Goal: Task Accomplishment & Management: Manage account settings

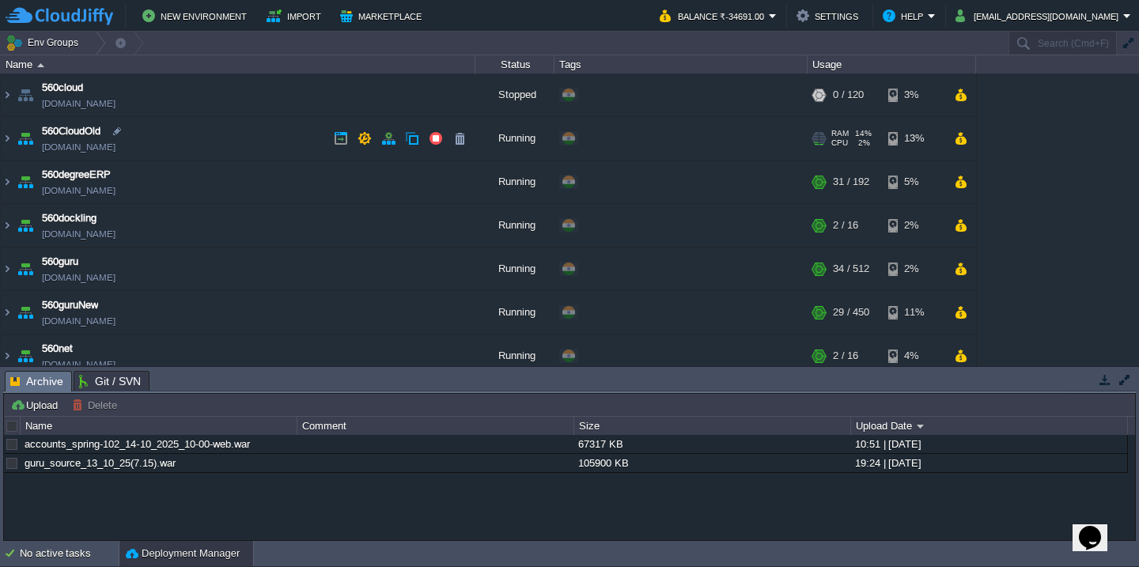
click at [238, 125] on td "560CloudOld 560cloudnew.cloudjiffy.net" at bounding box center [238, 138] width 474 height 43
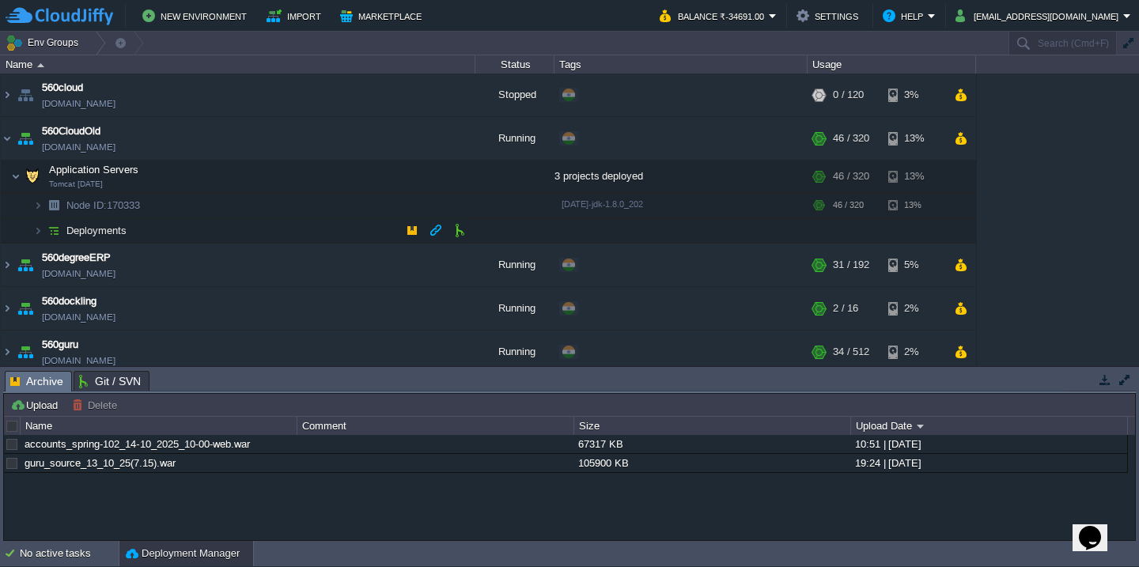
click at [224, 231] on td "Deployments" at bounding box center [238, 230] width 474 height 25
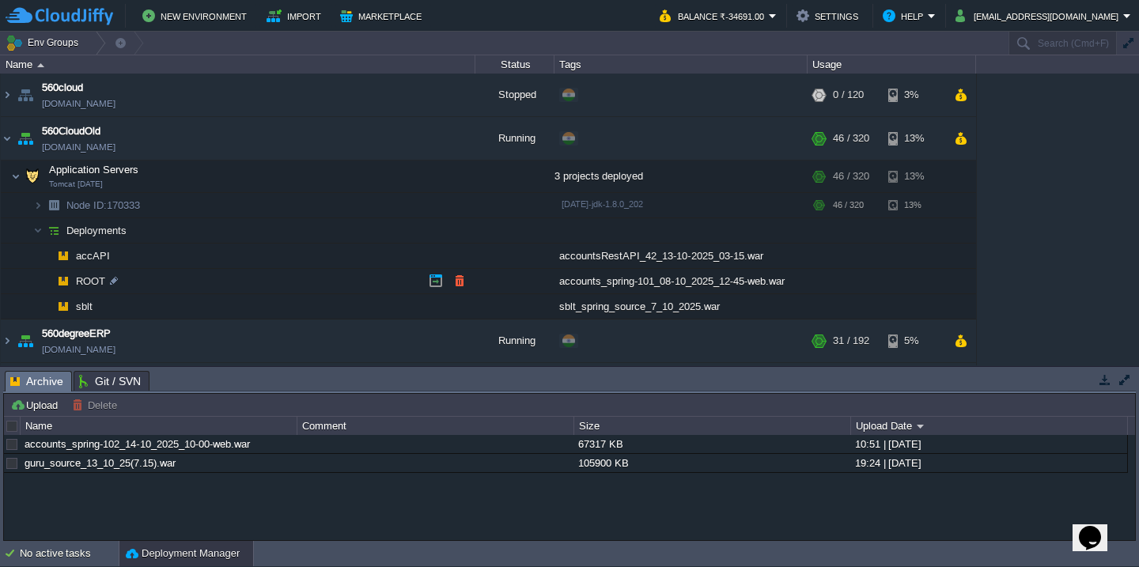
scroll to position [51, 0]
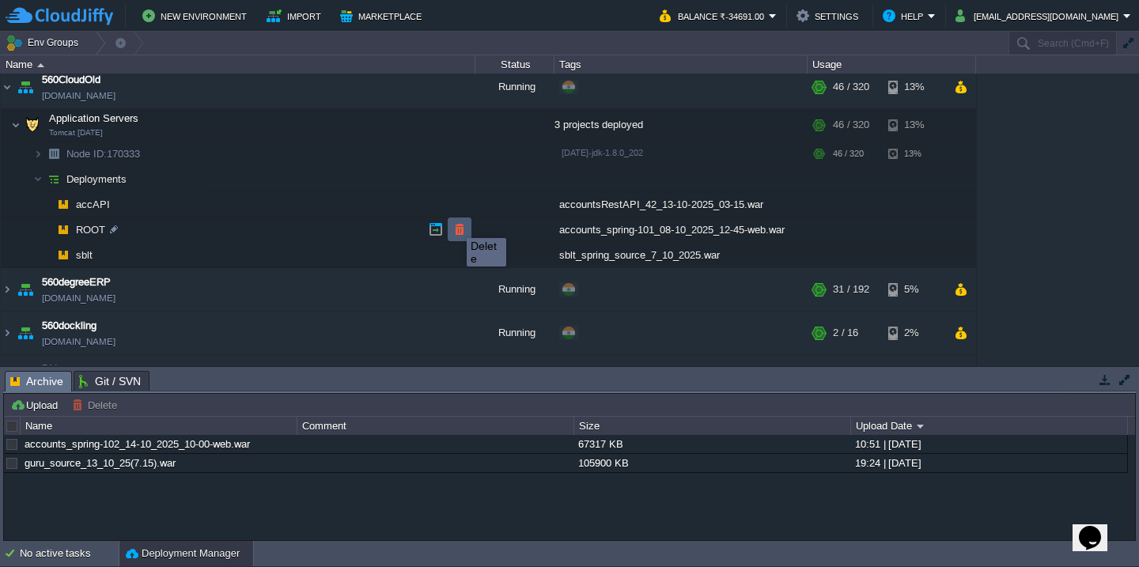
click at [455, 224] on button "button" at bounding box center [459, 229] width 14 height 14
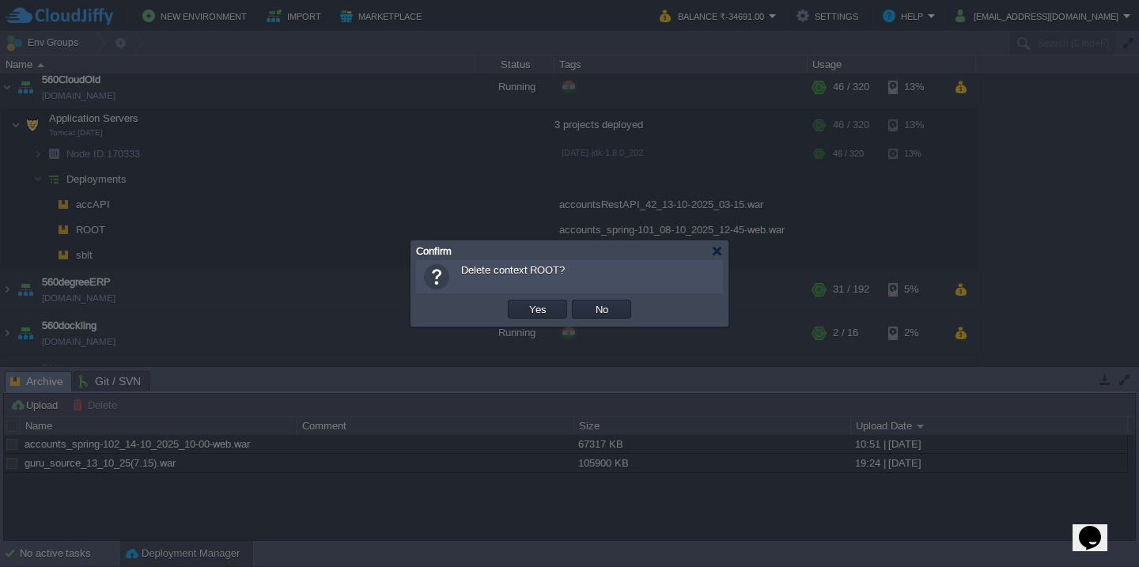
click at [524, 302] on button "Yes" at bounding box center [537, 309] width 27 height 14
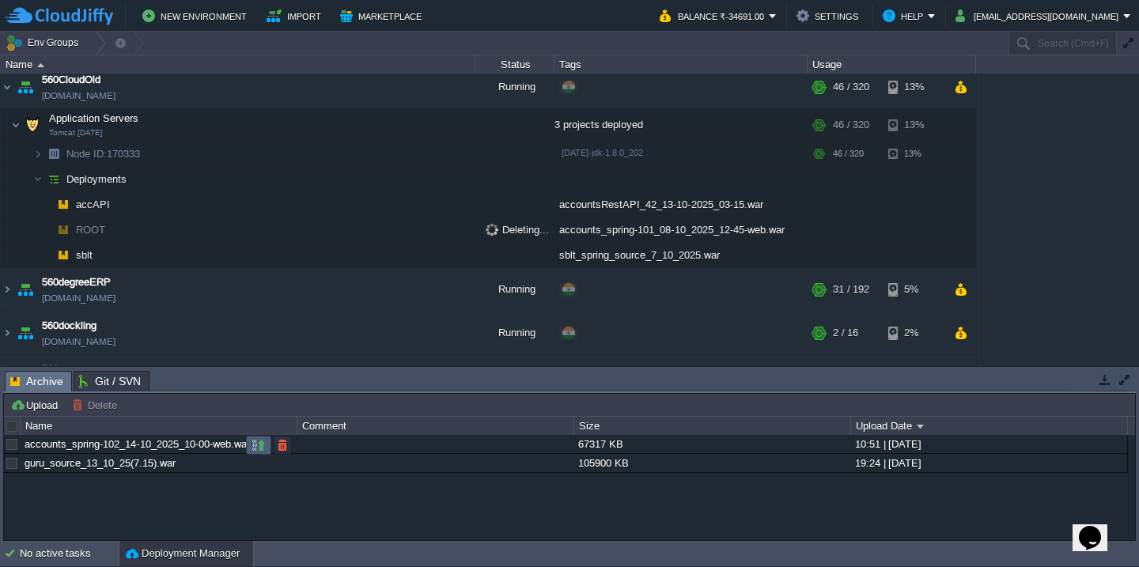
click at [267, 446] on td at bounding box center [258, 445] width 25 height 19
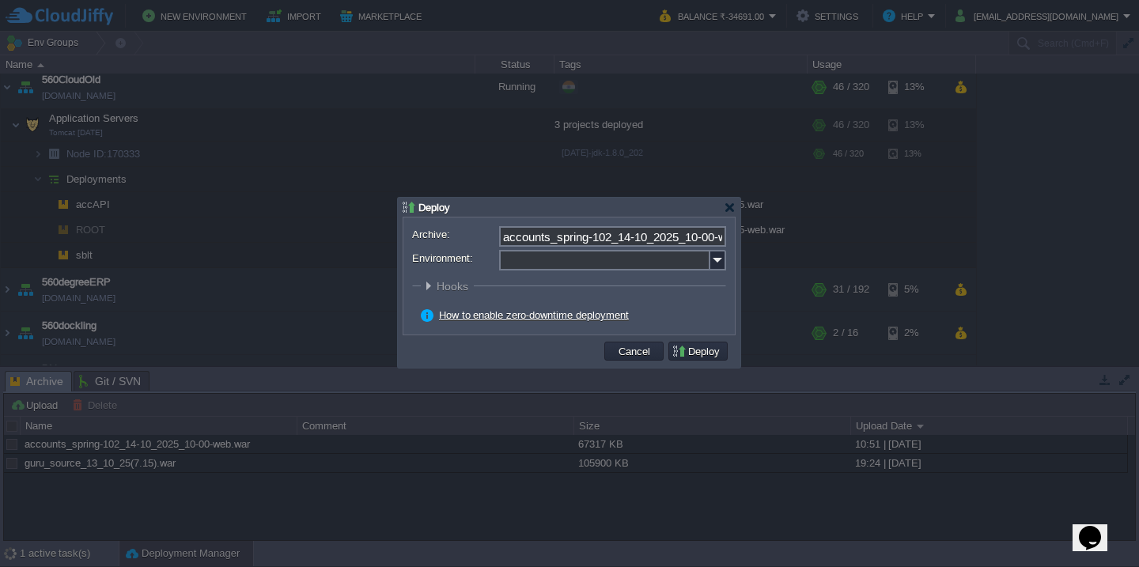
click at [547, 265] on input "Environment:" at bounding box center [604, 260] width 211 height 21
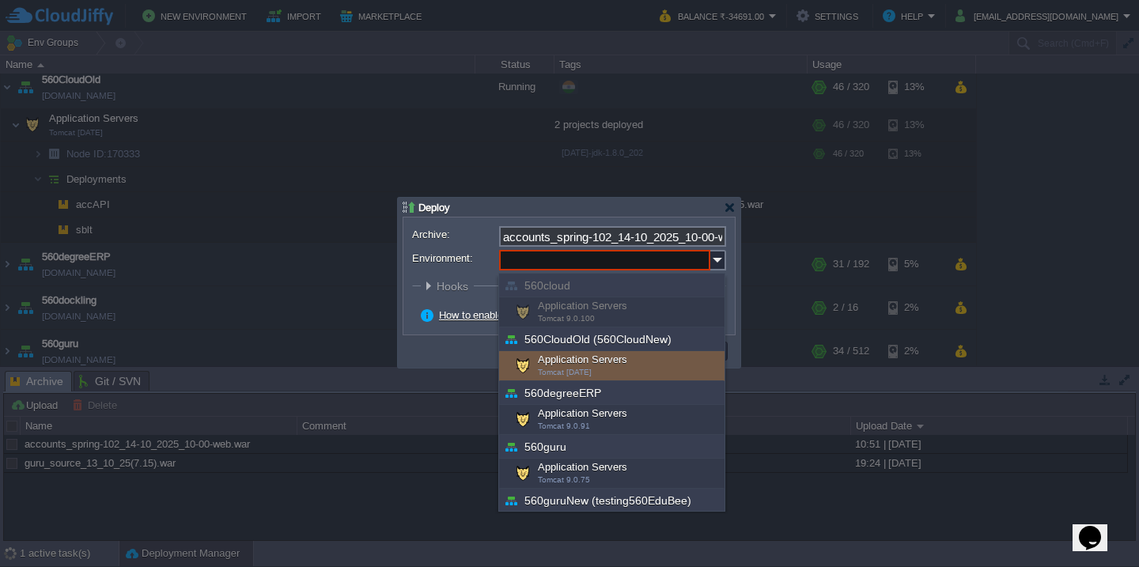
click at [554, 368] on span "Tomcat [DATE]" at bounding box center [565, 372] width 54 height 9
type input "Application Servers (560CloudOld (560CloudNew))"
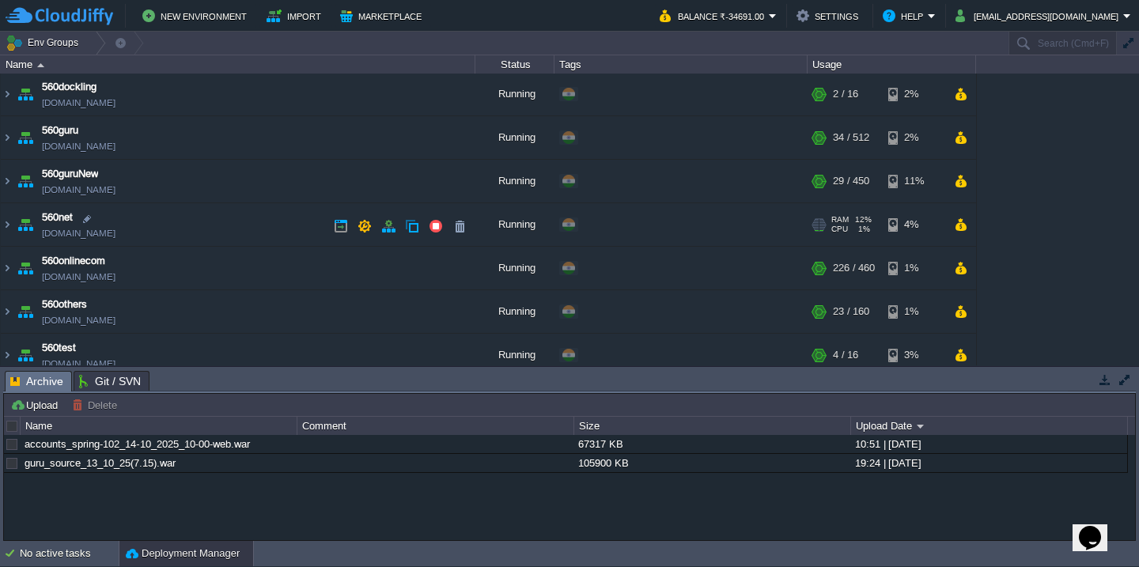
scroll to position [290, 0]
click at [244, 170] on td "560guruNew testing560edubee.cloudjiffy.net" at bounding box center [238, 181] width 474 height 43
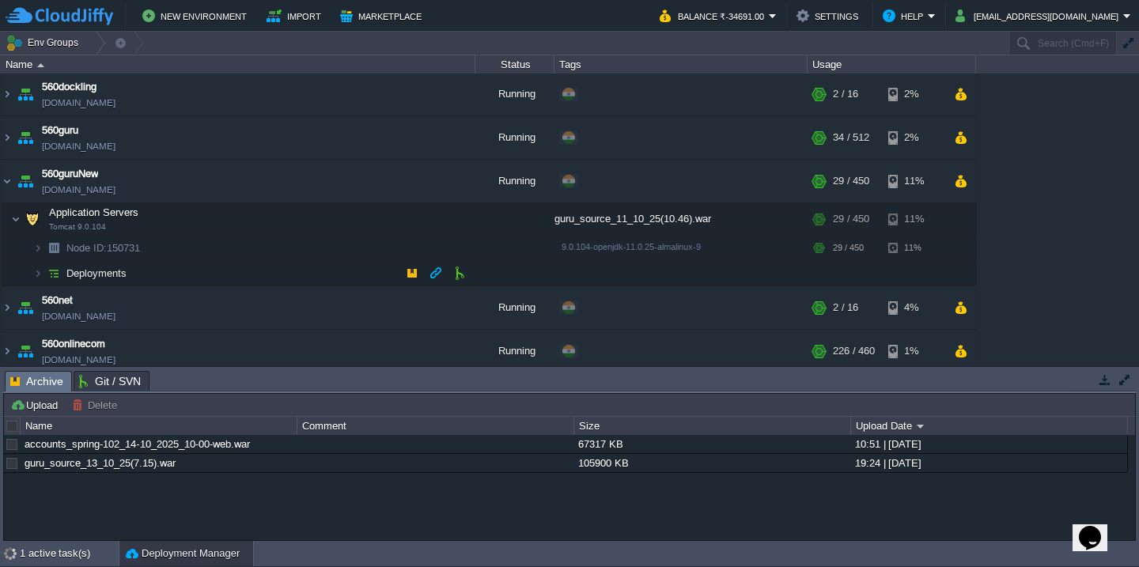
click at [231, 278] on td "Deployments" at bounding box center [238, 273] width 474 height 25
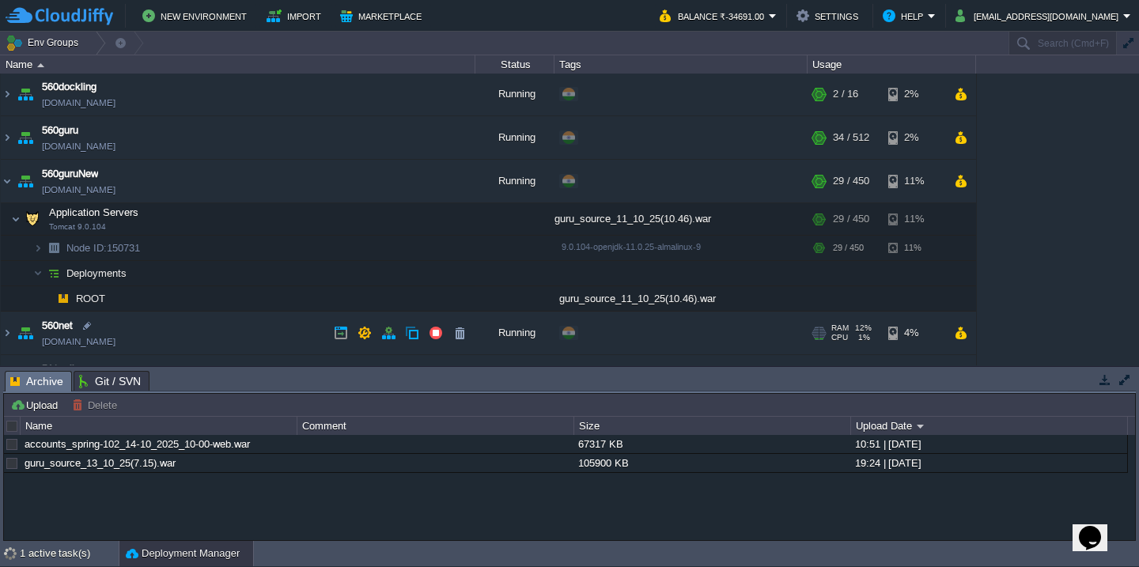
scroll to position [351, 0]
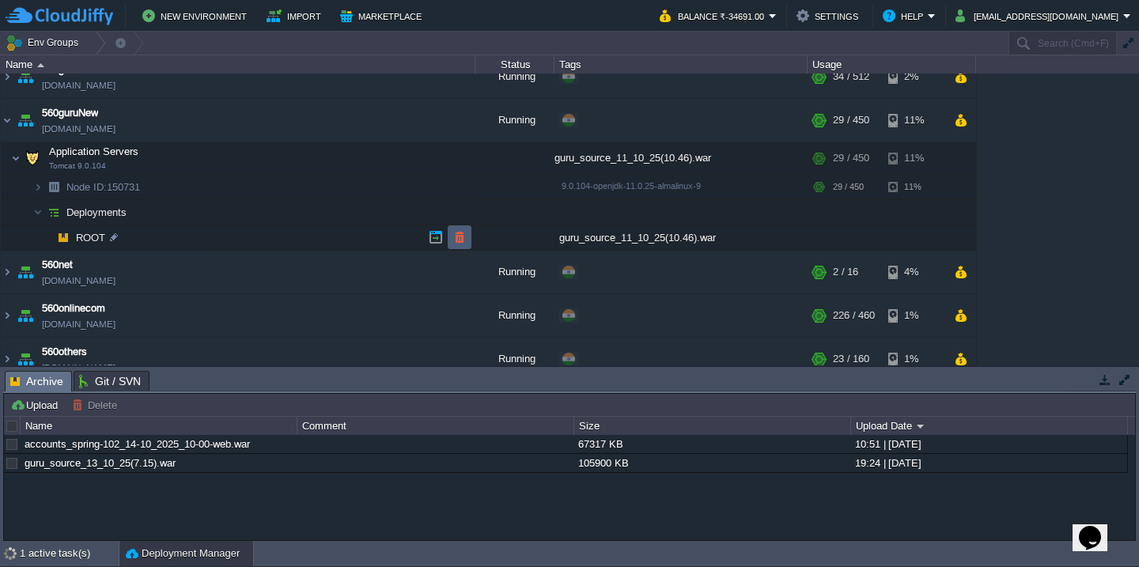
click at [454, 239] on button "button" at bounding box center [459, 237] width 14 height 14
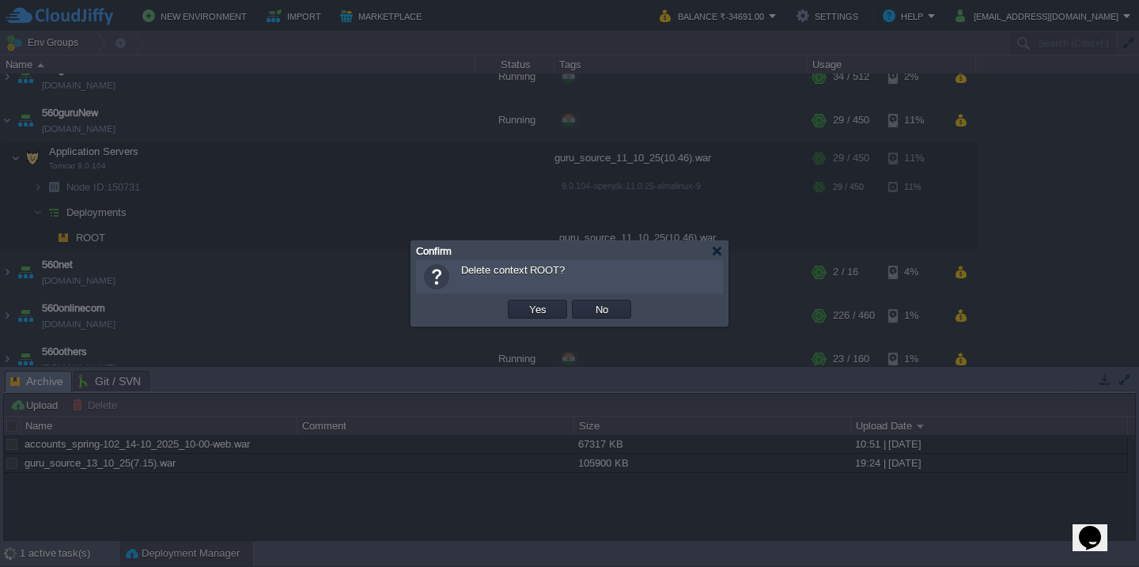
click at [524, 302] on button "Yes" at bounding box center [537, 309] width 27 height 14
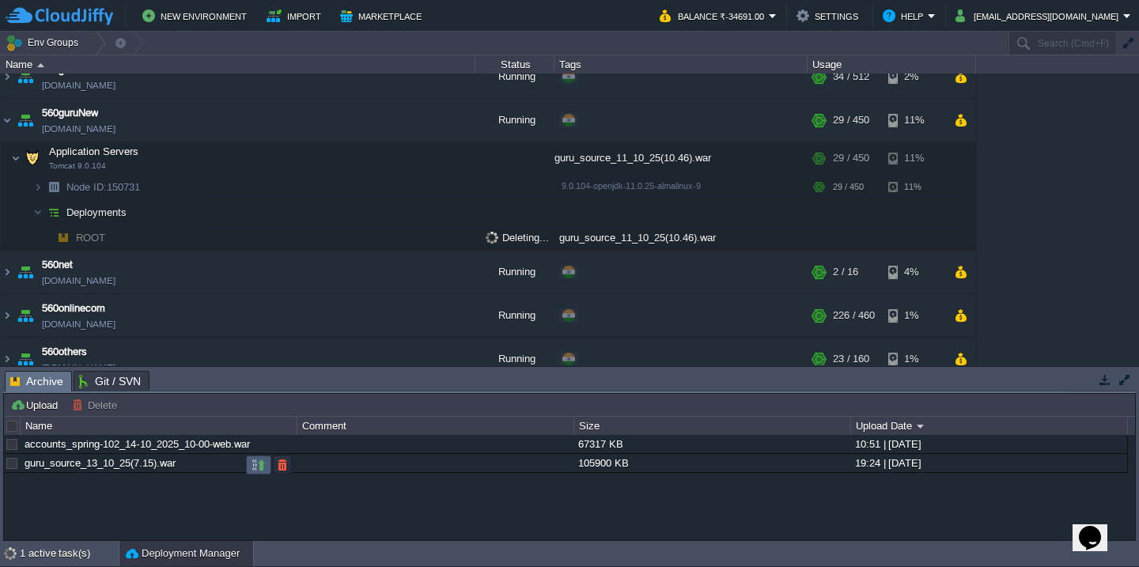
click at [258, 465] on button "button" at bounding box center [258, 465] width 14 height 14
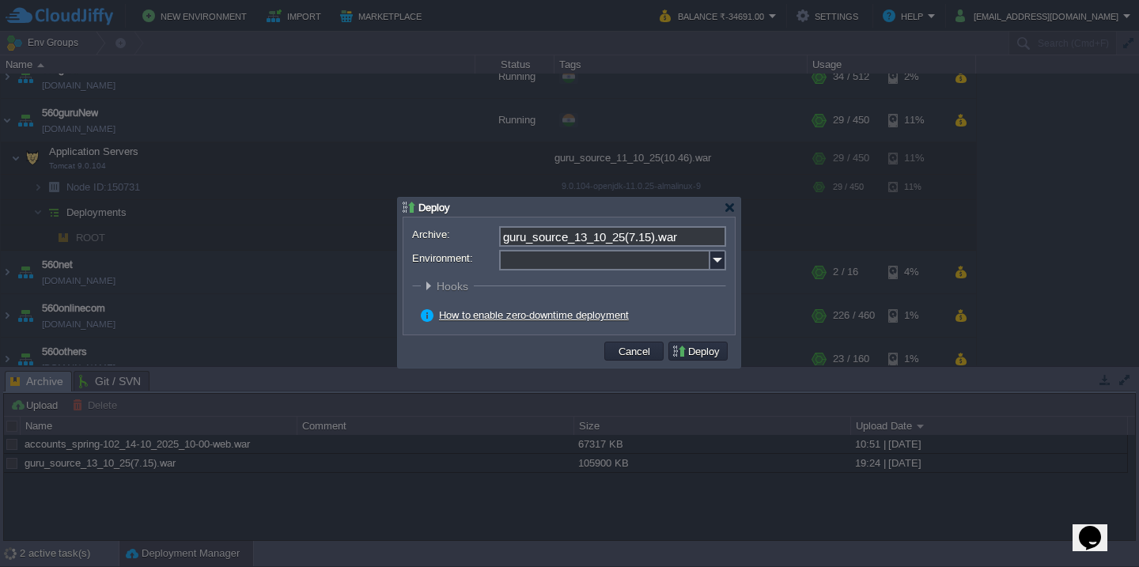
click at [556, 266] on input "Environment:" at bounding box center [604, 260] width 211 height 21
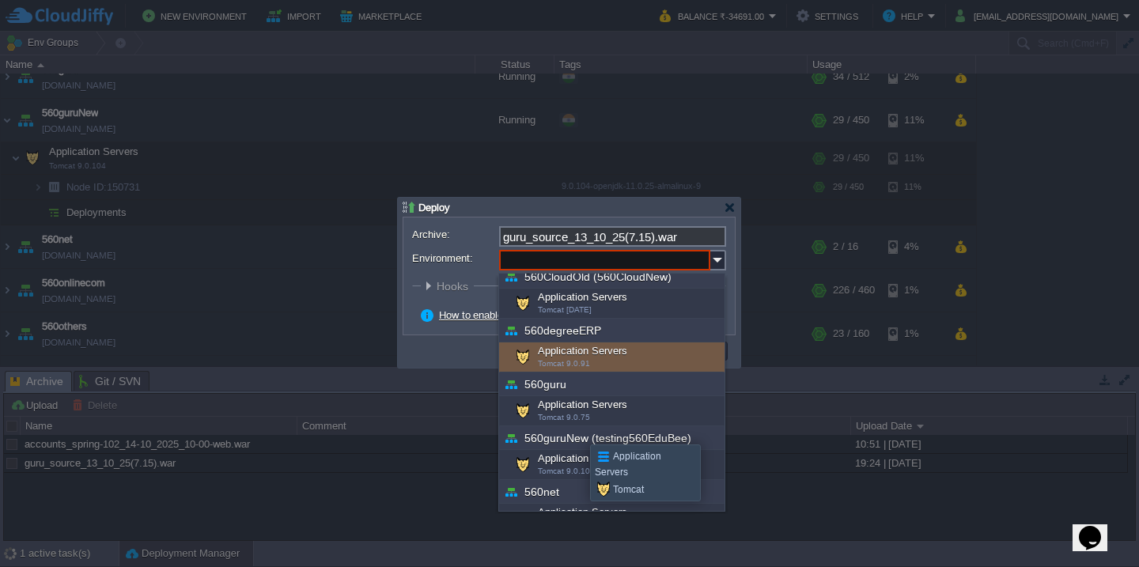
scroll to position [88, 0]
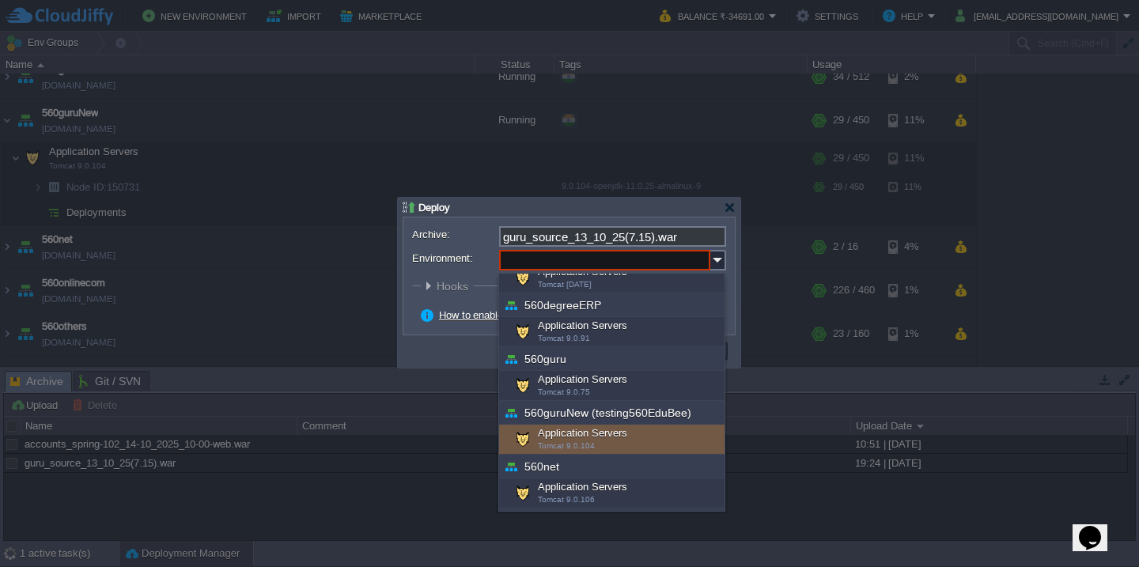
click at [565, 439] on div "Application Servers Tomcat 9.0.104" at bounding box center [611, 440] width 225 height 30
type input "Application Servers (560guruNew (testing560EduBee))"
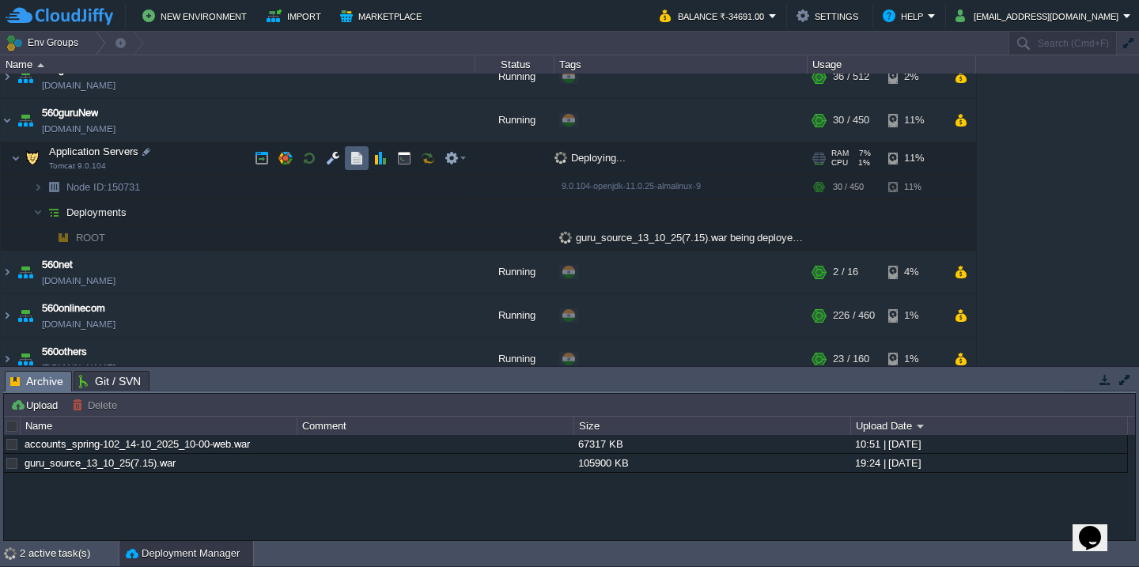
click at [353, 156] on button "button" at bounding box center [356, 158] width 14 height 14
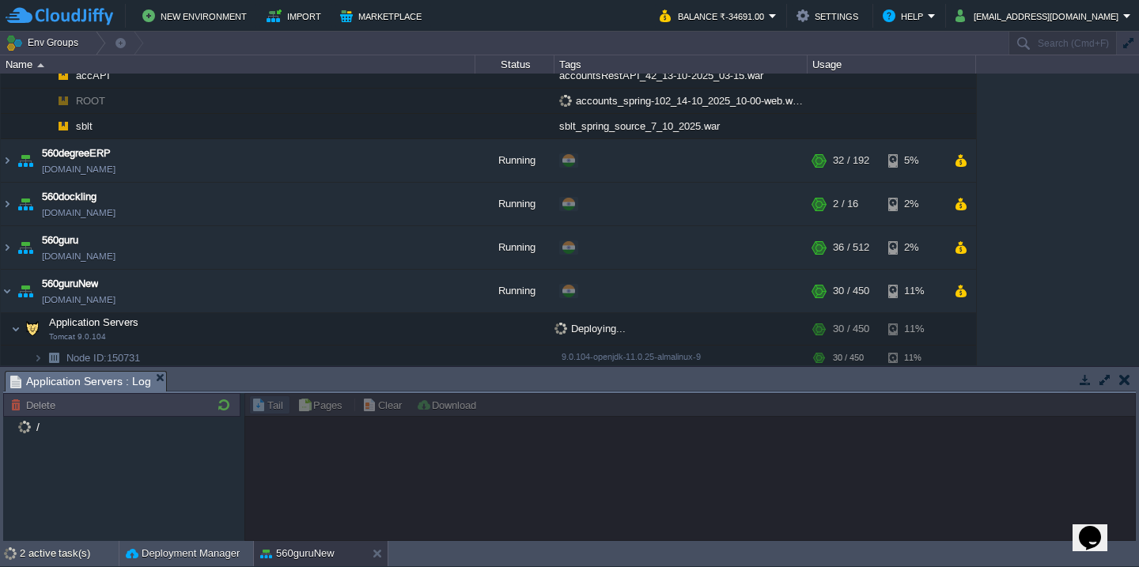
scroll to position [0, 0]
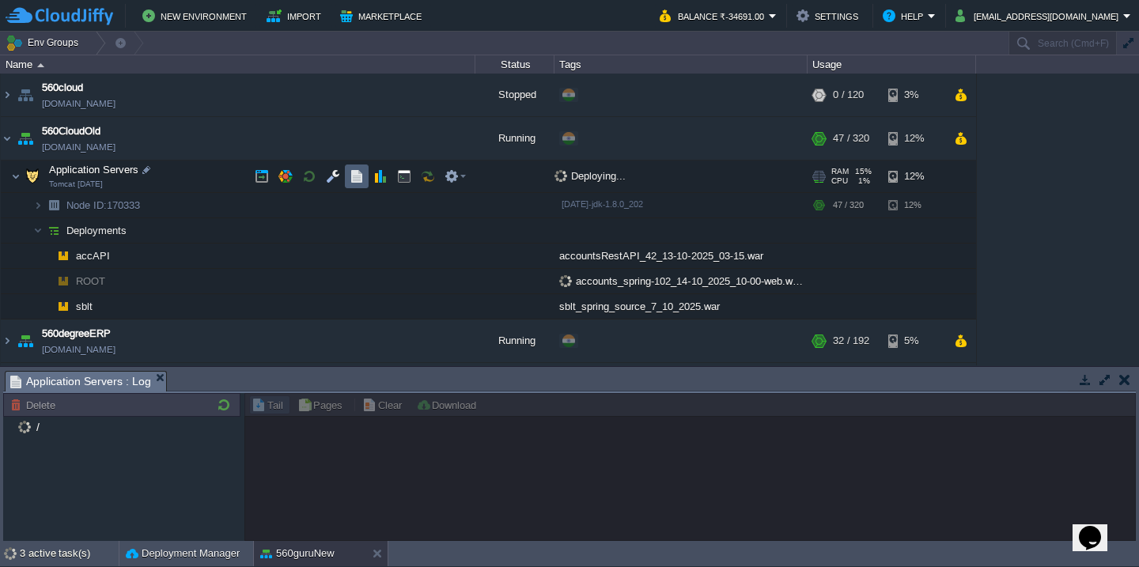
click at [361, 176] on button "button" at bounding box center [356, 176] width 14 height 14
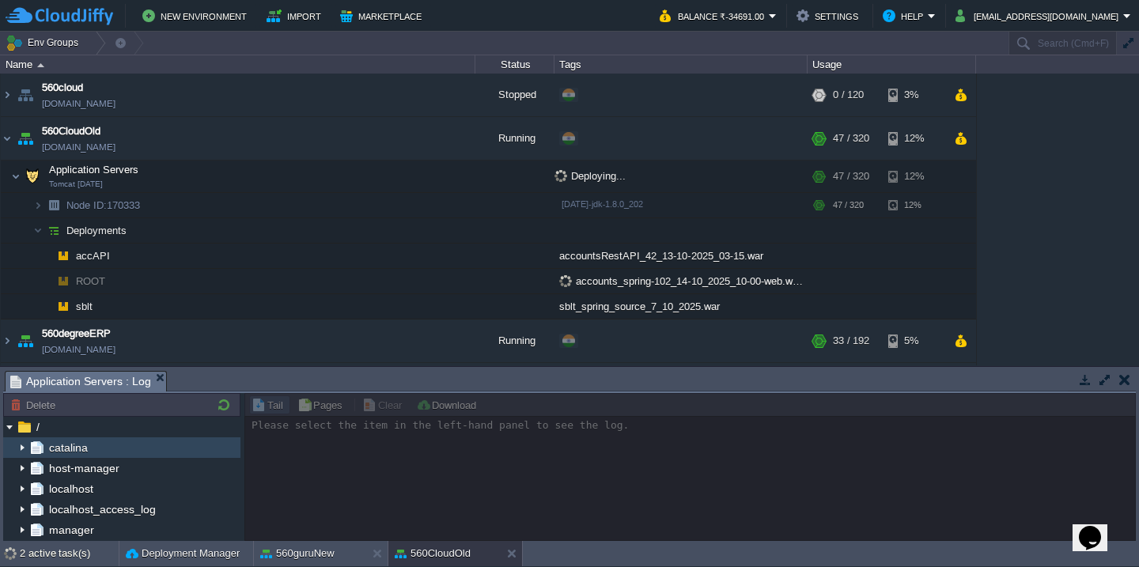
click at [17, 448] on img at bounding box center [22, 447] width 13 height 21
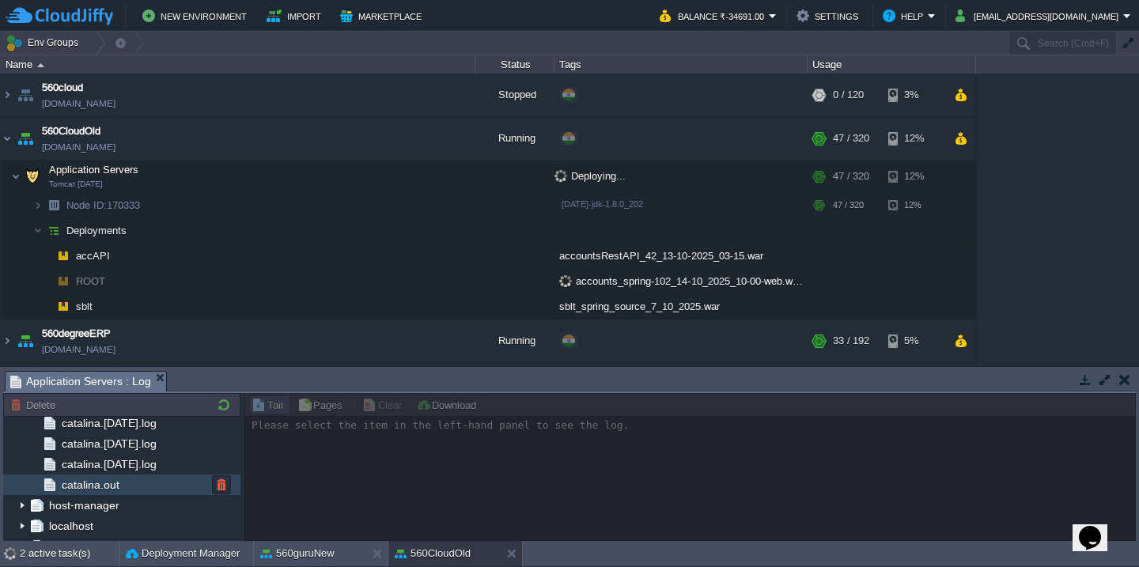
scroll to position [3310, 0]
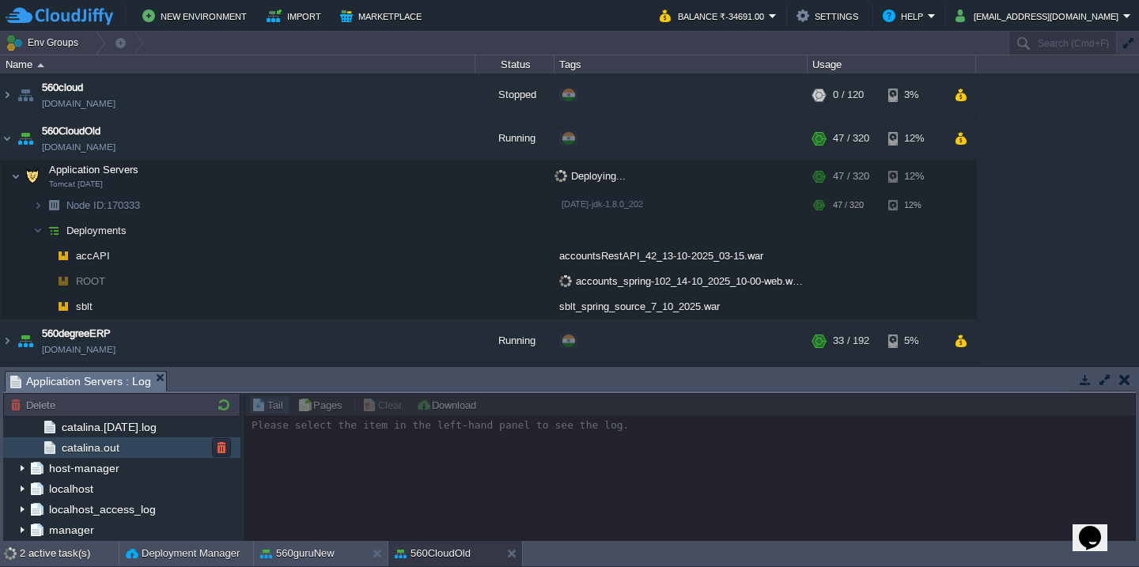
click at [129, 444] on div "catalina.out" at bounding box center [121, 447] width 237 height 21
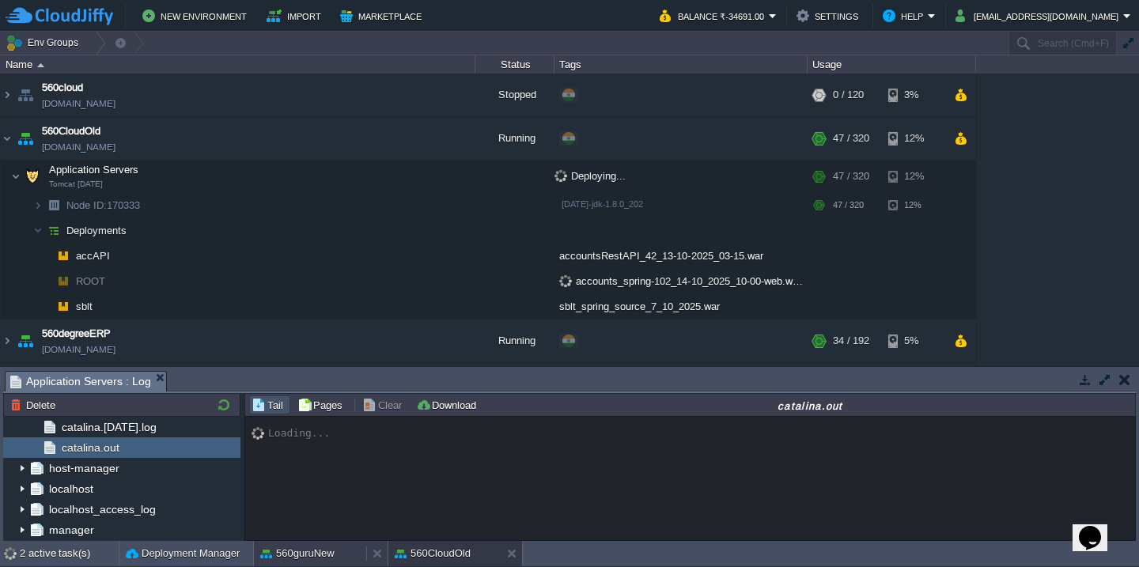
click at [310, 550] on button "560guruNew" at bounding box center [297, 554] width 74 height 16
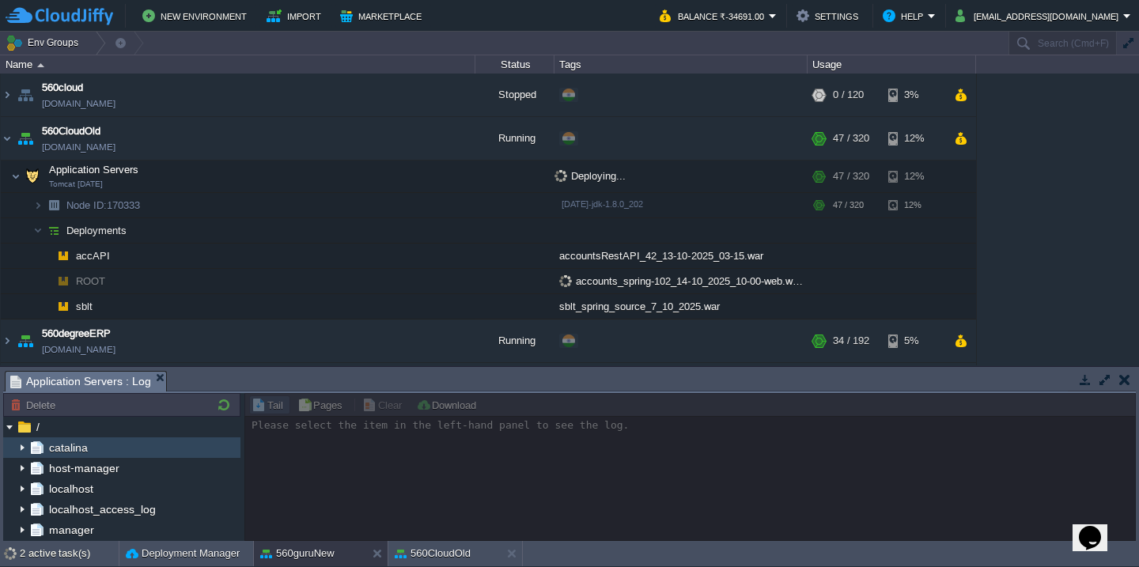
click at [19, 447] on img at bounding box center [22, 447] width 13 height 21
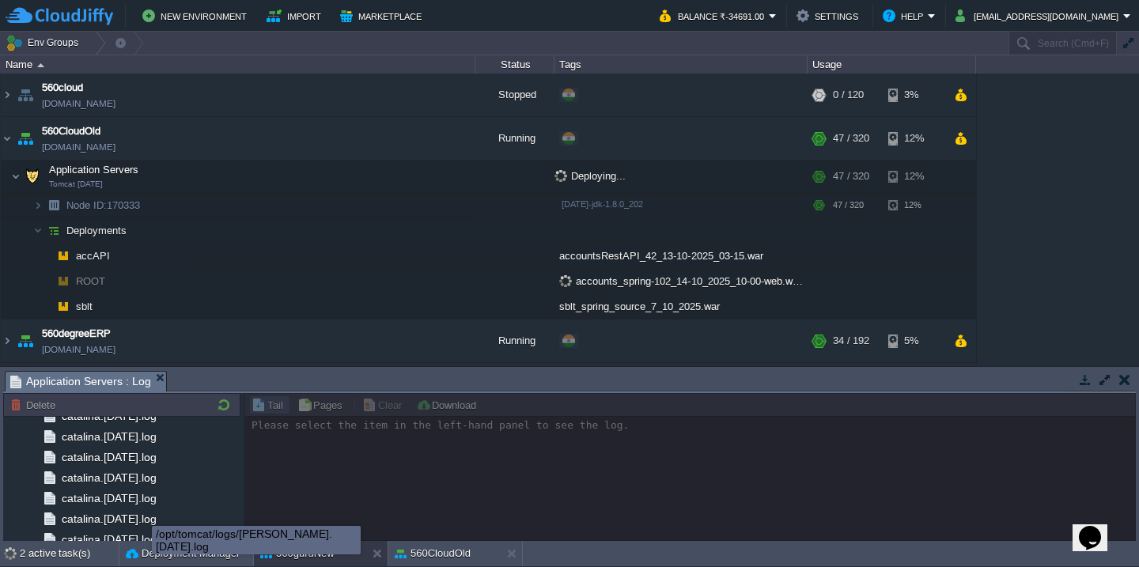
scroll to position [1891, 0]
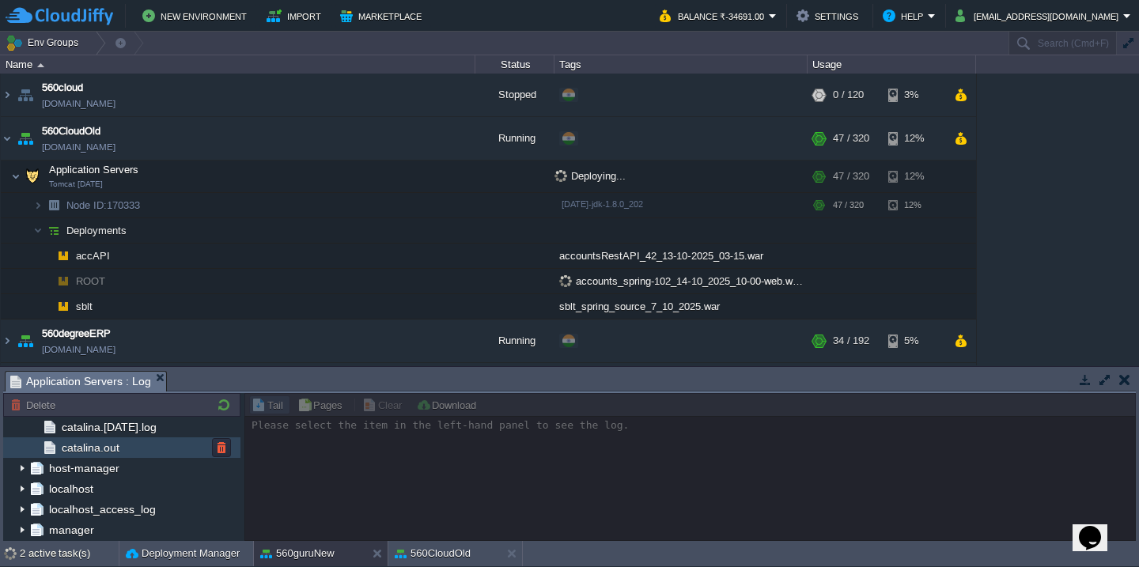
click at [161, 455] on div "catalina.out" at bounding box center [121, 447] width 237 height 21
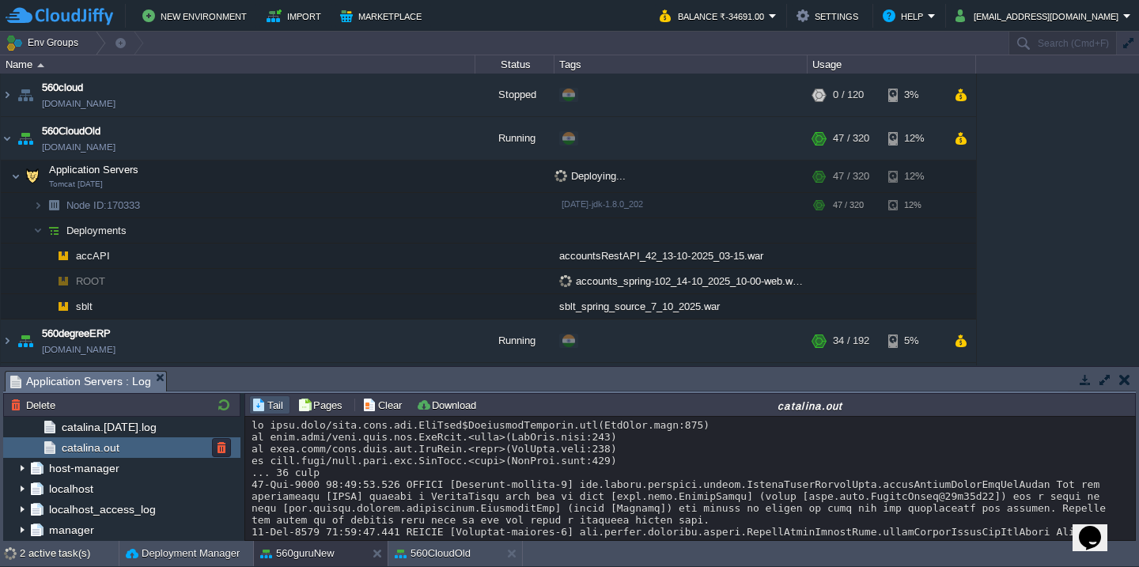
scroll to position [13718, 0]
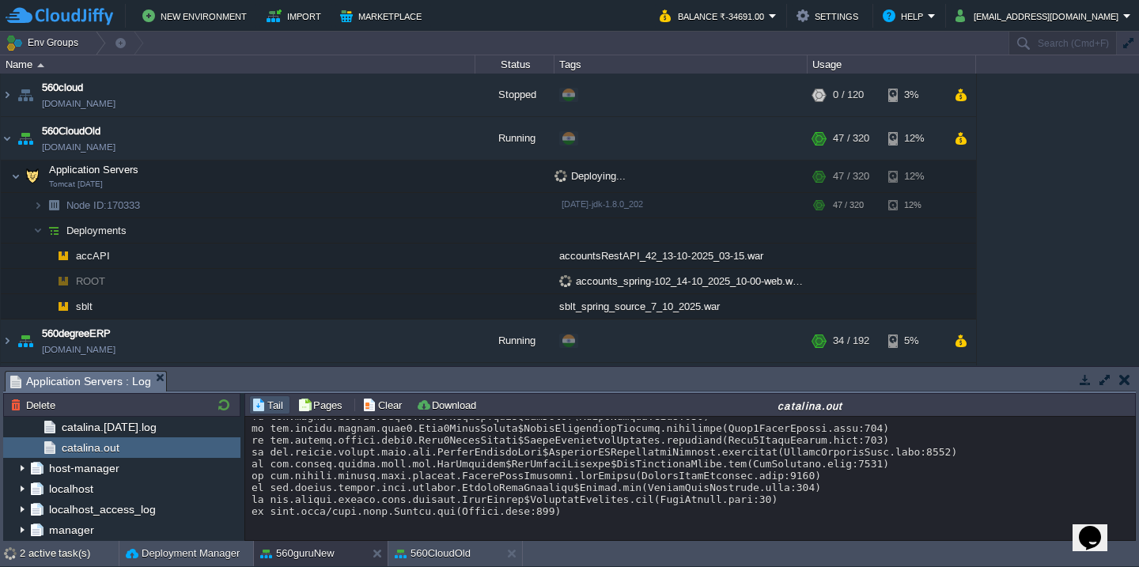
click at [1102, 377] on button "button" at bounding box center [1104, 379] width 14 height 14
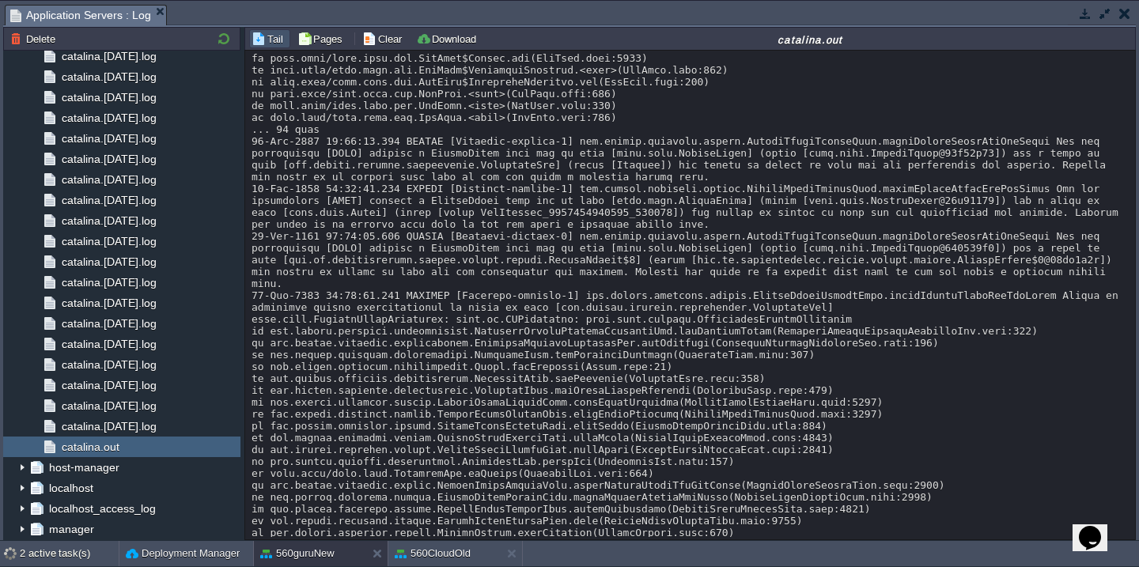
scroll to position [11505, 0]
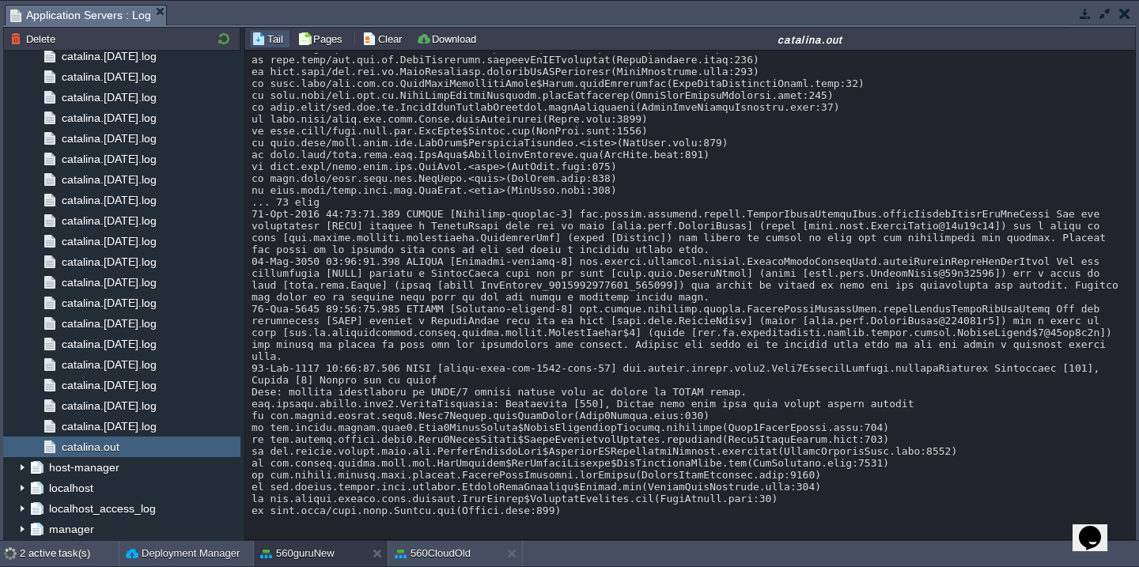
scroll to position [0, 0]
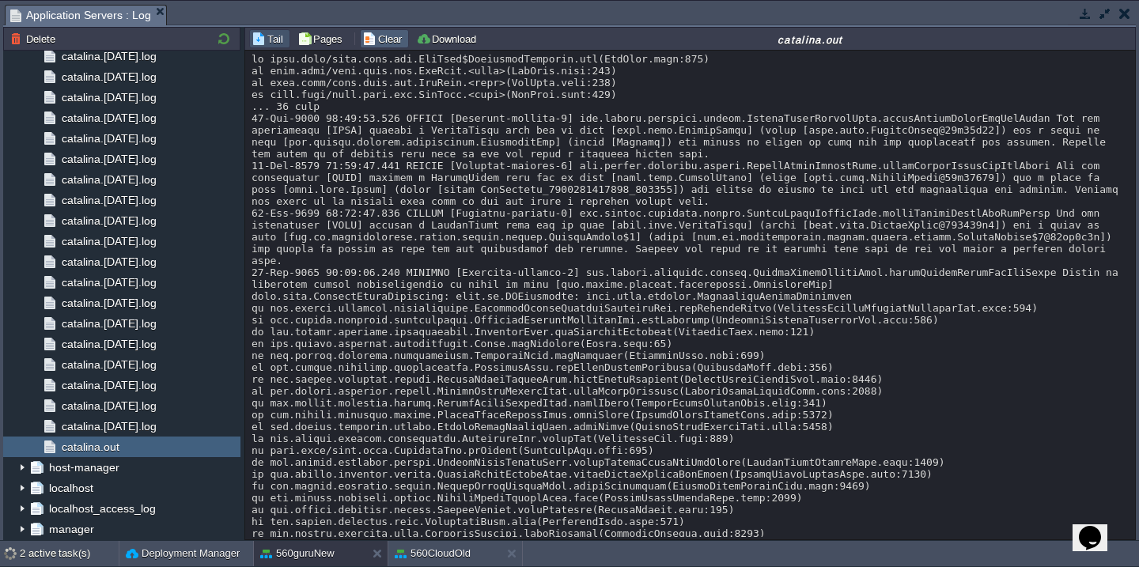
click at [374, 32] on button "Clear" at bounding box center [384, 39] width 44 height 14
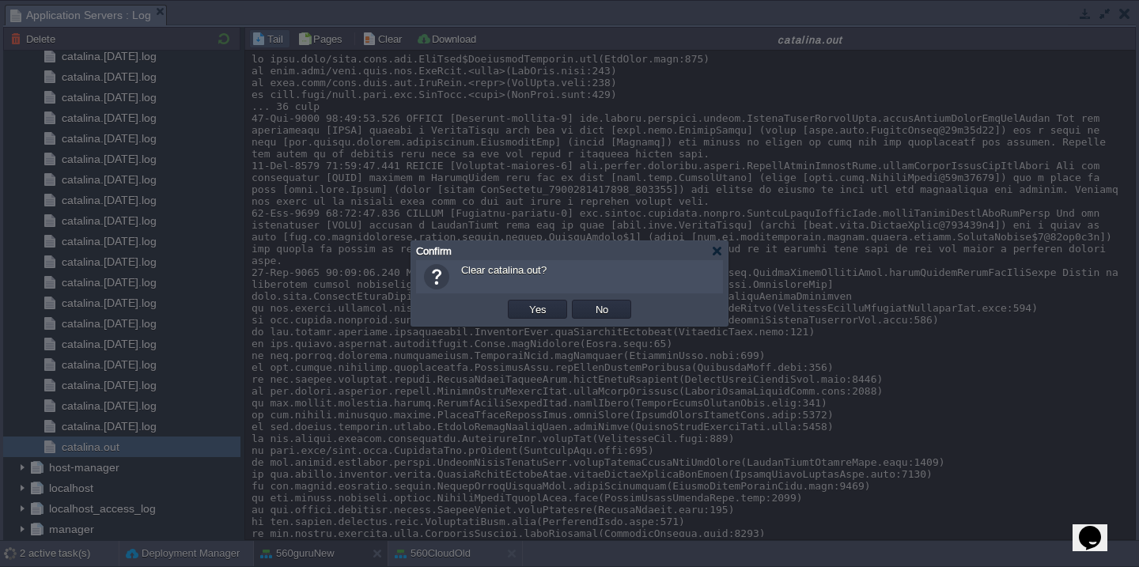
click at [524, 302] on button "Yes" at bounding box center [537, 309] width 27 height 14
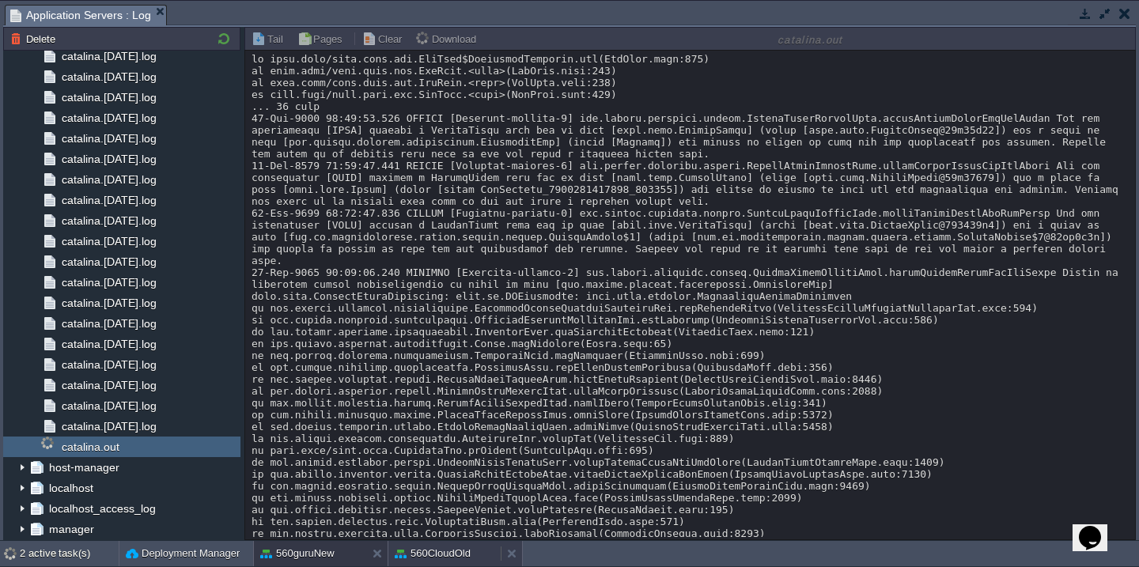
click at [418, 562] on div "560CloudOld" at bounding box center [444, 553] width 112 height 25
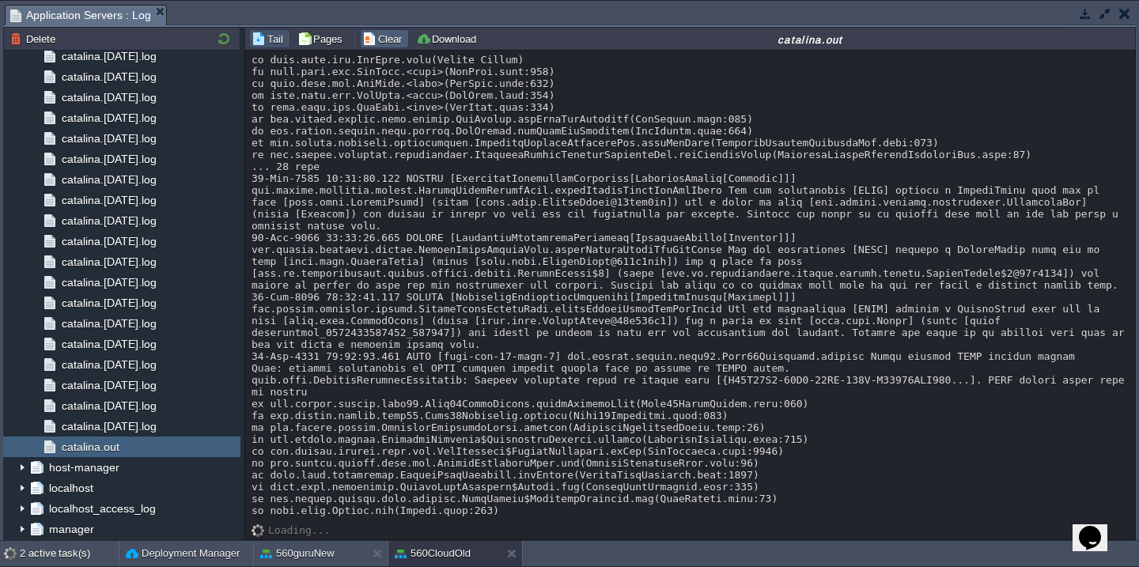
click at [389, 40] on button "Clear" at bounding box center [384, 39] width 44 height 14
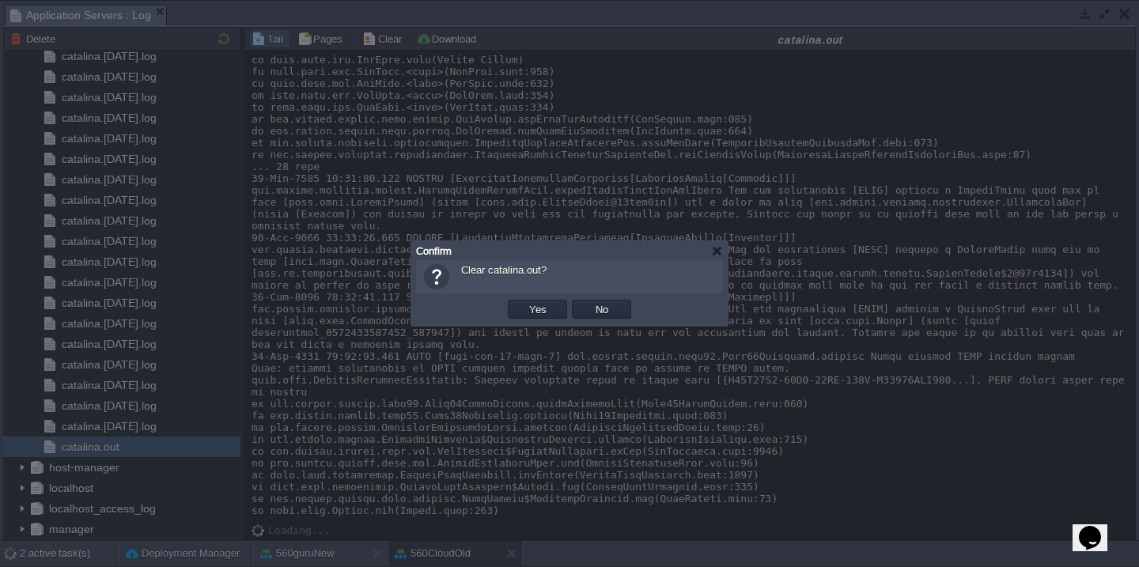
click at [524, 302] on button "Yes" at bounding box center [537, 309] width 27 height 14
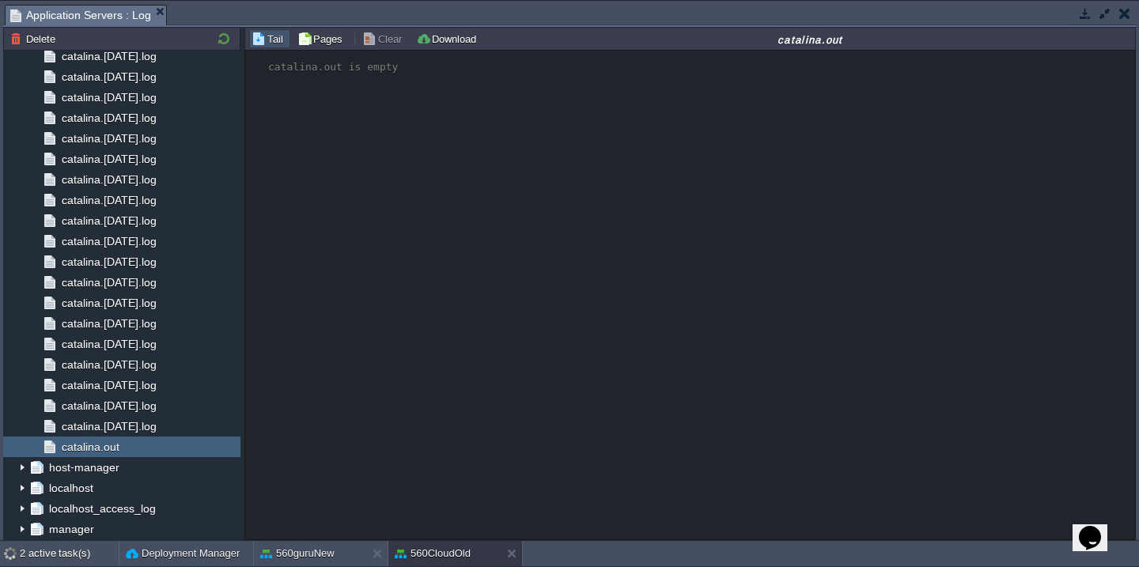
scroll to position [0, 0]
click at [16, 556] on div at bounding box center [10, 553] width 20 height 25
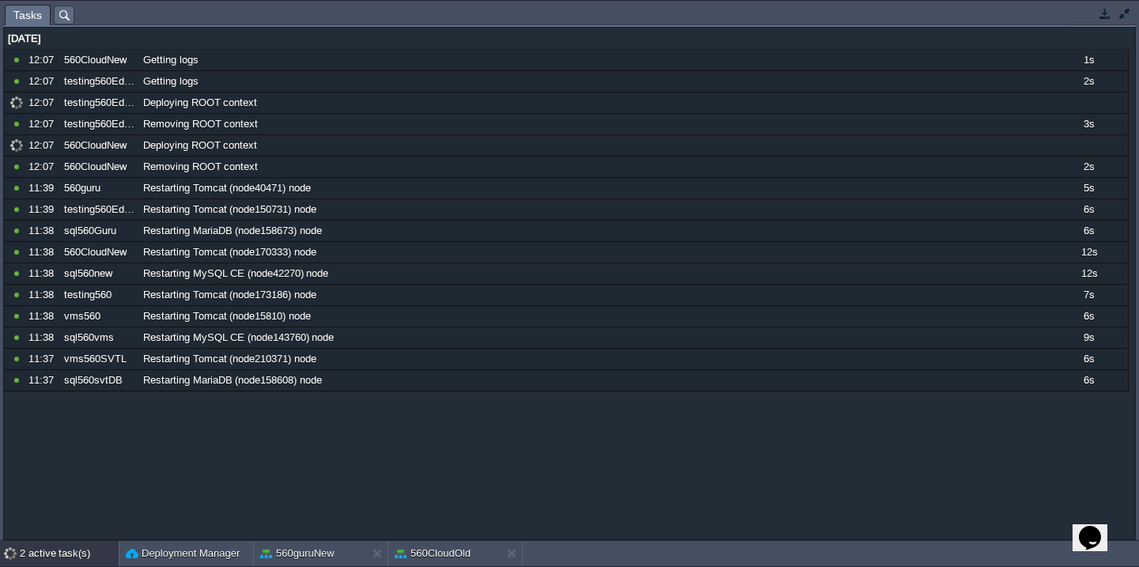
click at [1121, 17] on button "button" at bounding box center [1124, 13] width 14 height 14
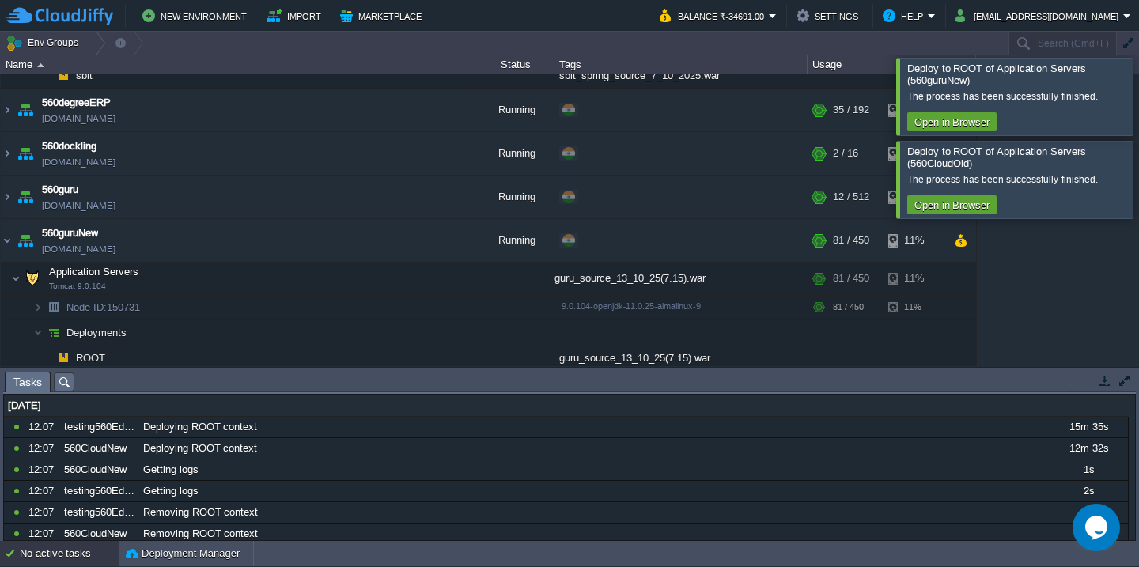
scroll to position [229, 0]
click at [1138, 114] on div at bounding box center [1157, 96] width 0 height 77
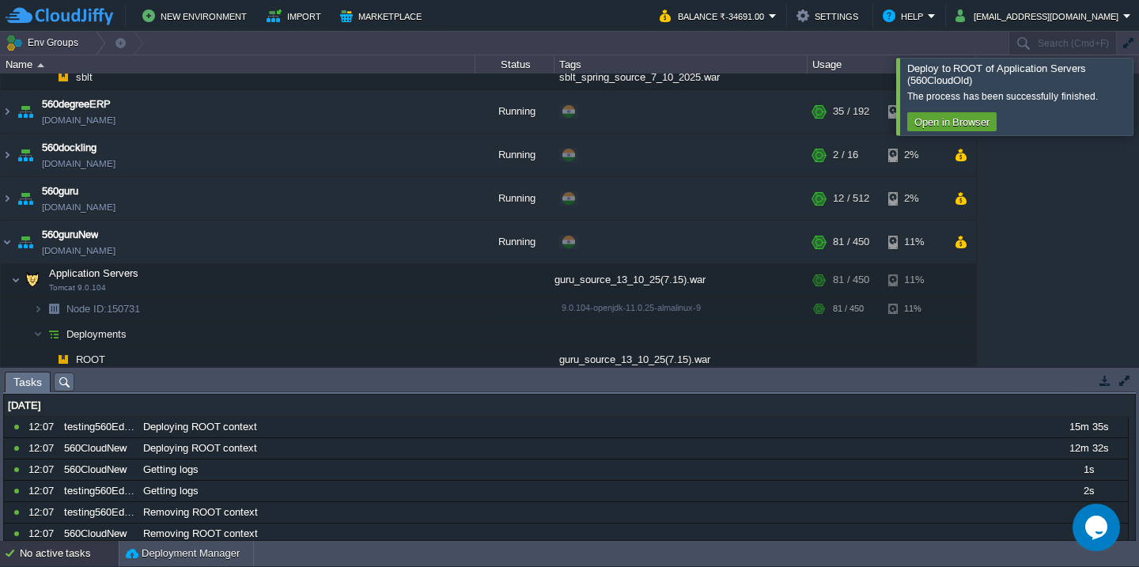
click at [1138, 114] on div at bounding box center [1157, 96] width 0 height 77
